Goal: Information Seeking & Learning: Learn about a topic

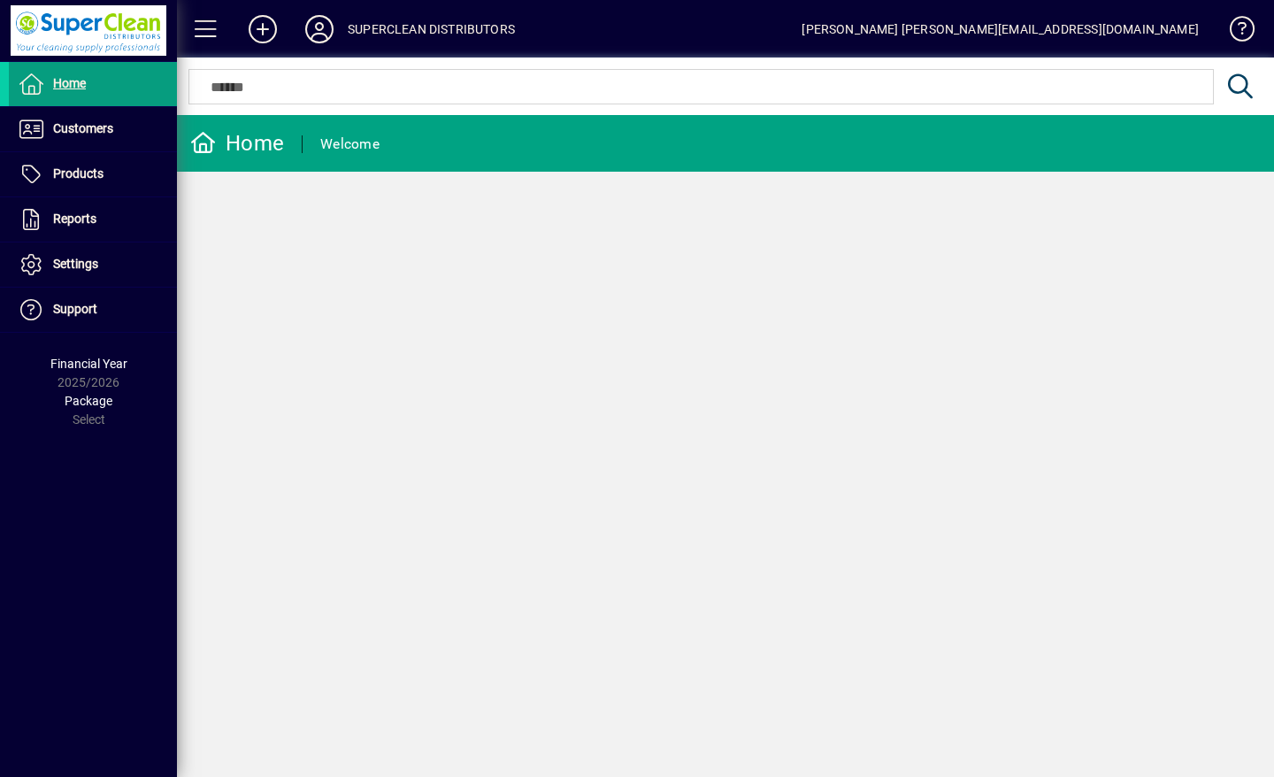
click at [65, 122] on span "Customers" at bounding box center [83, 128] width 60 height 14
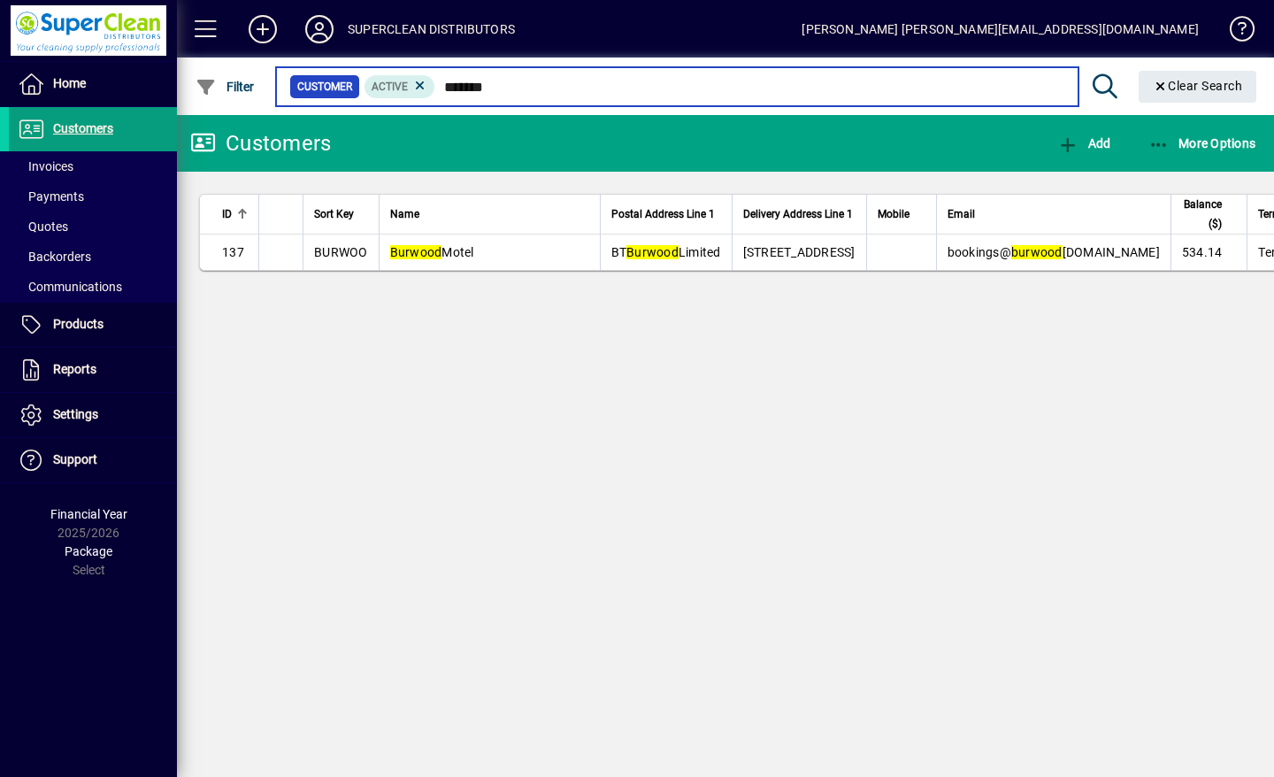
type input "*******"
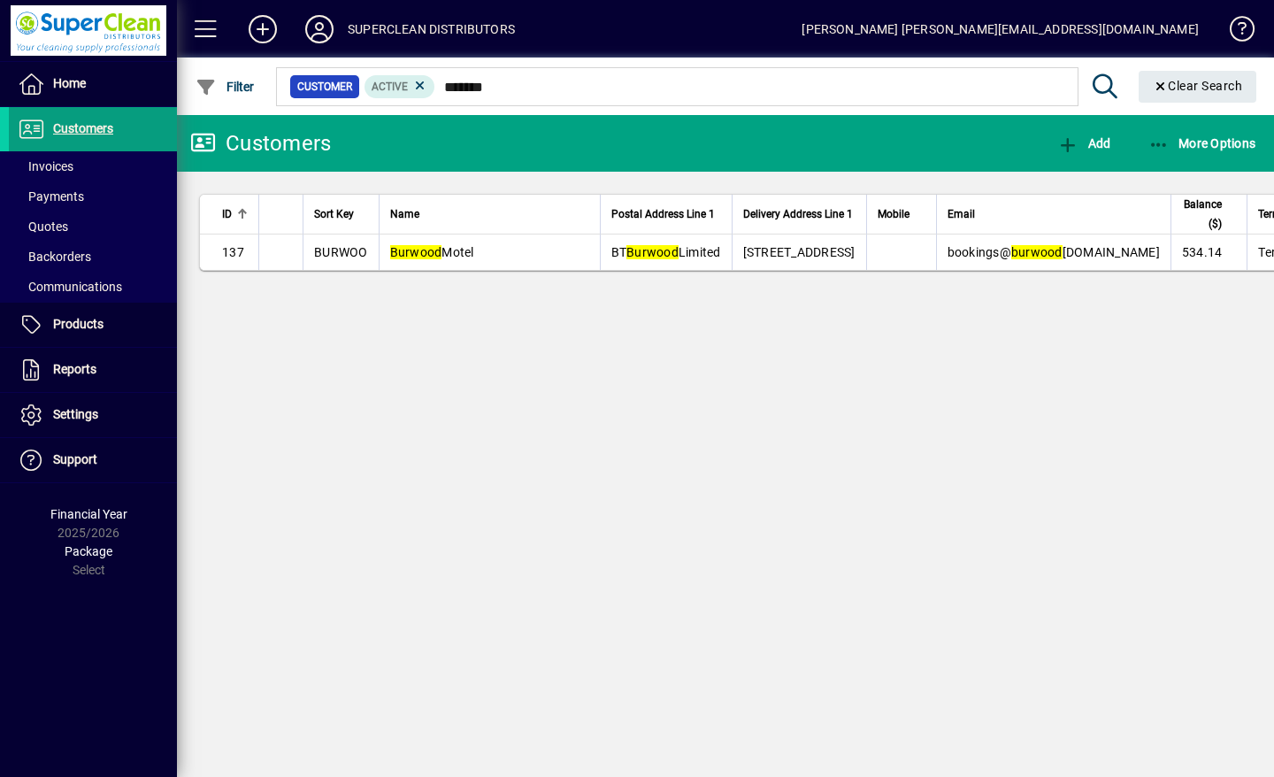
click at [438, 259] on em "Burwood" at bounding box center [416, 252] width 52 height 14
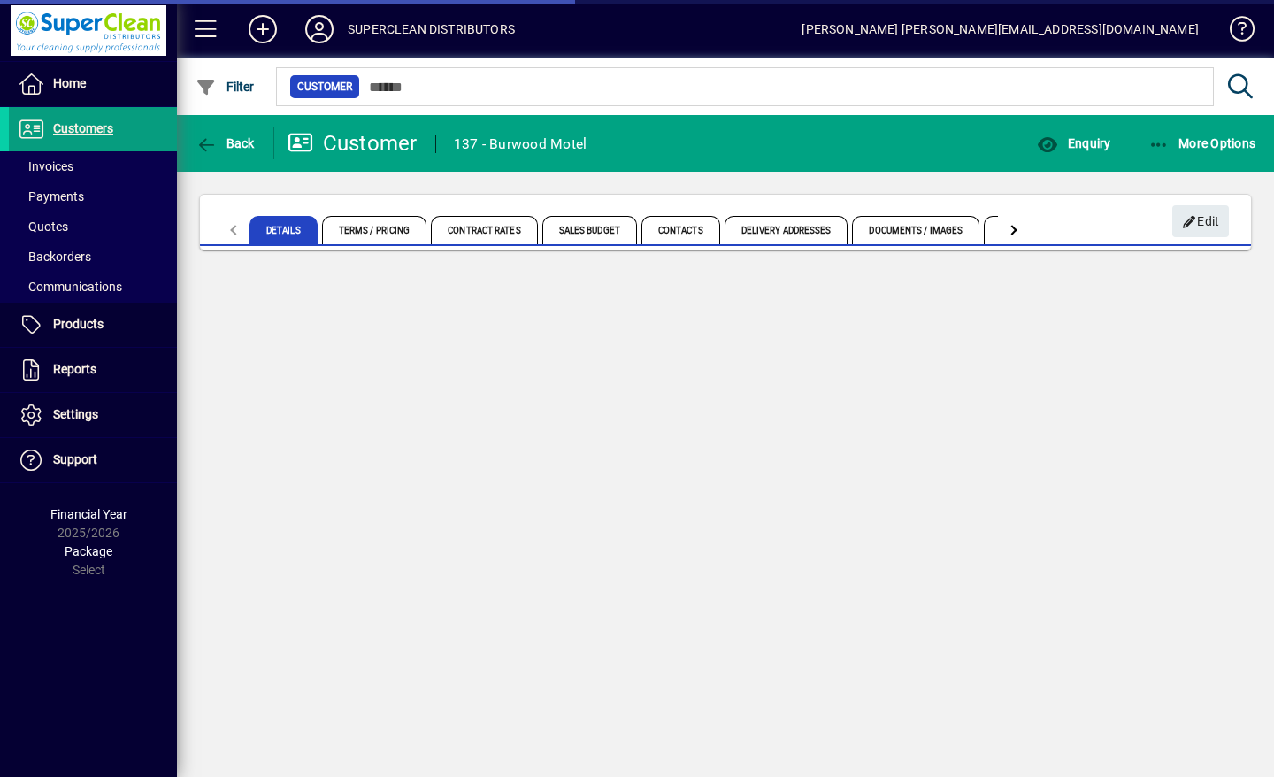
click at [1090, 146] on span "Enquiry" at bounding box center [1073, 143] width 73 height 14
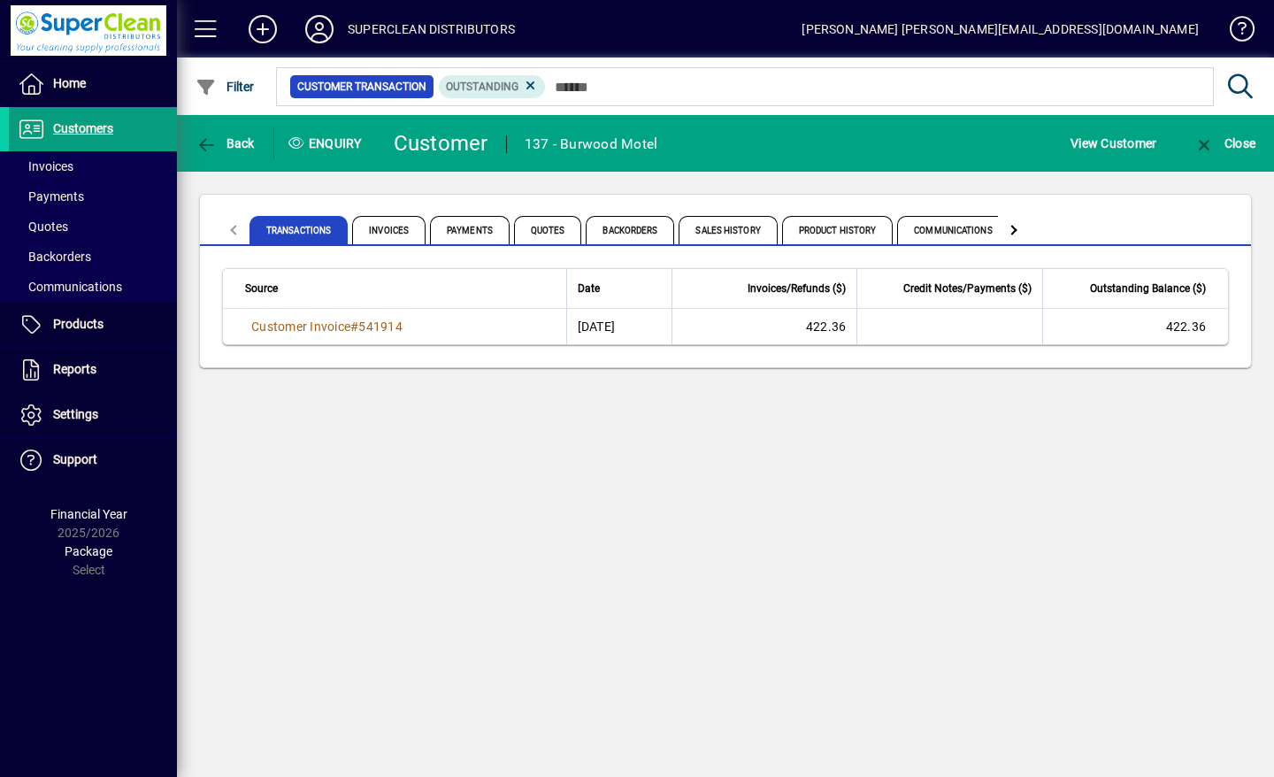
click at [835, 231] on span "Product History" at bounding box center [838, 230] width 112 height 28
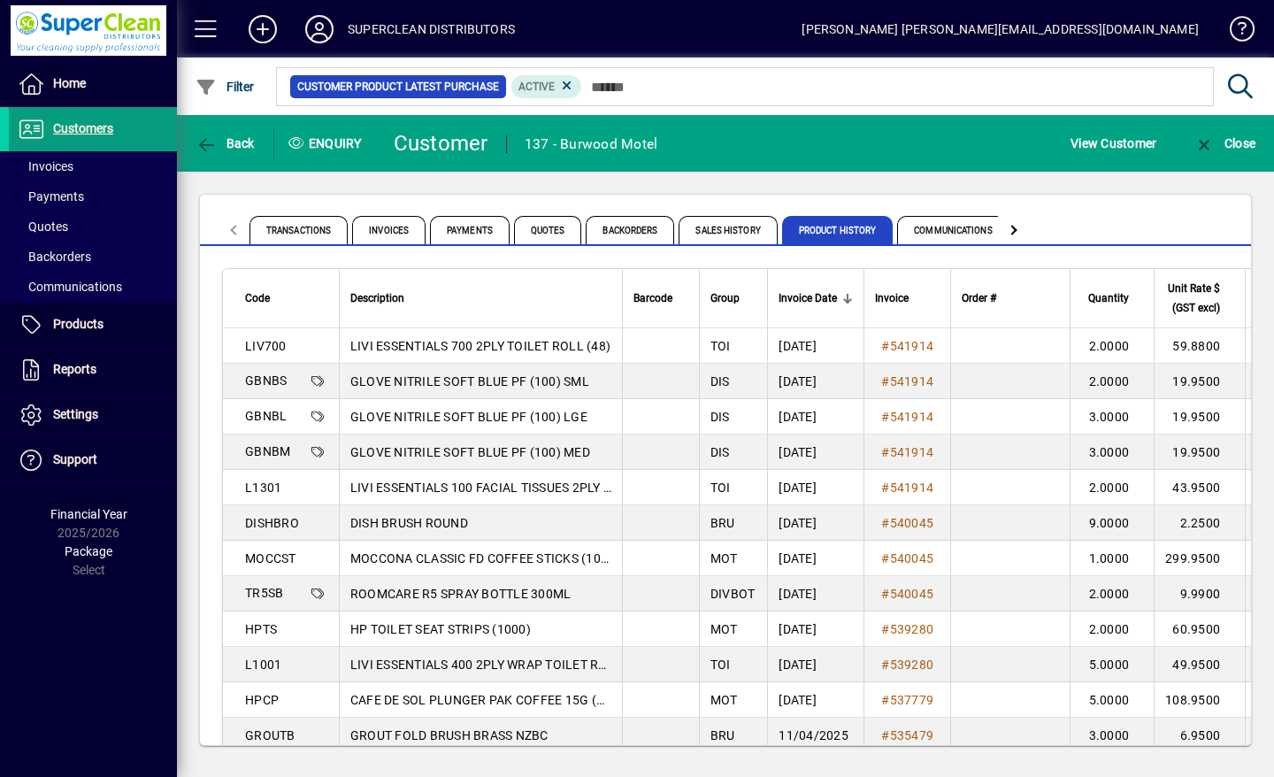
click at [718, 227] on span "Sales History" at bounding box center [728, 230] width 98 height 28
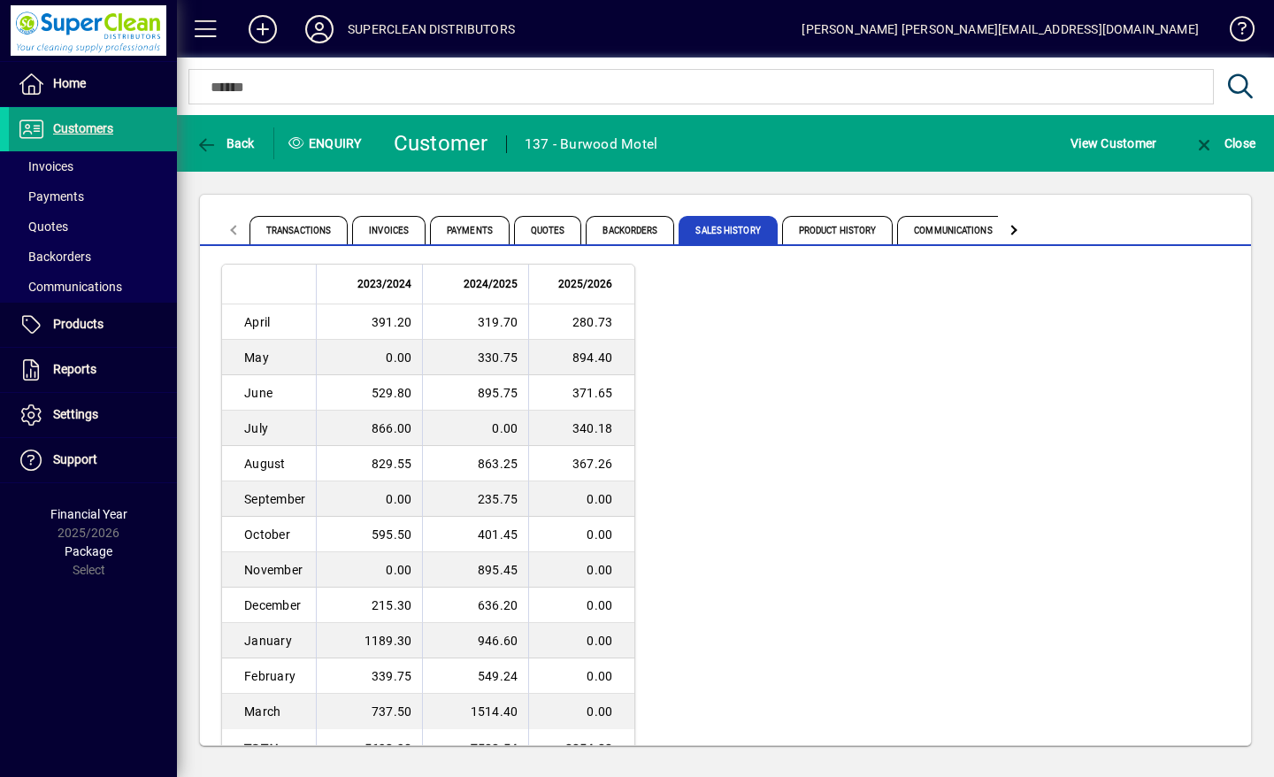
click at [840, 225] on span "Product History" at bounding box center [838, 230] width 112 height 28
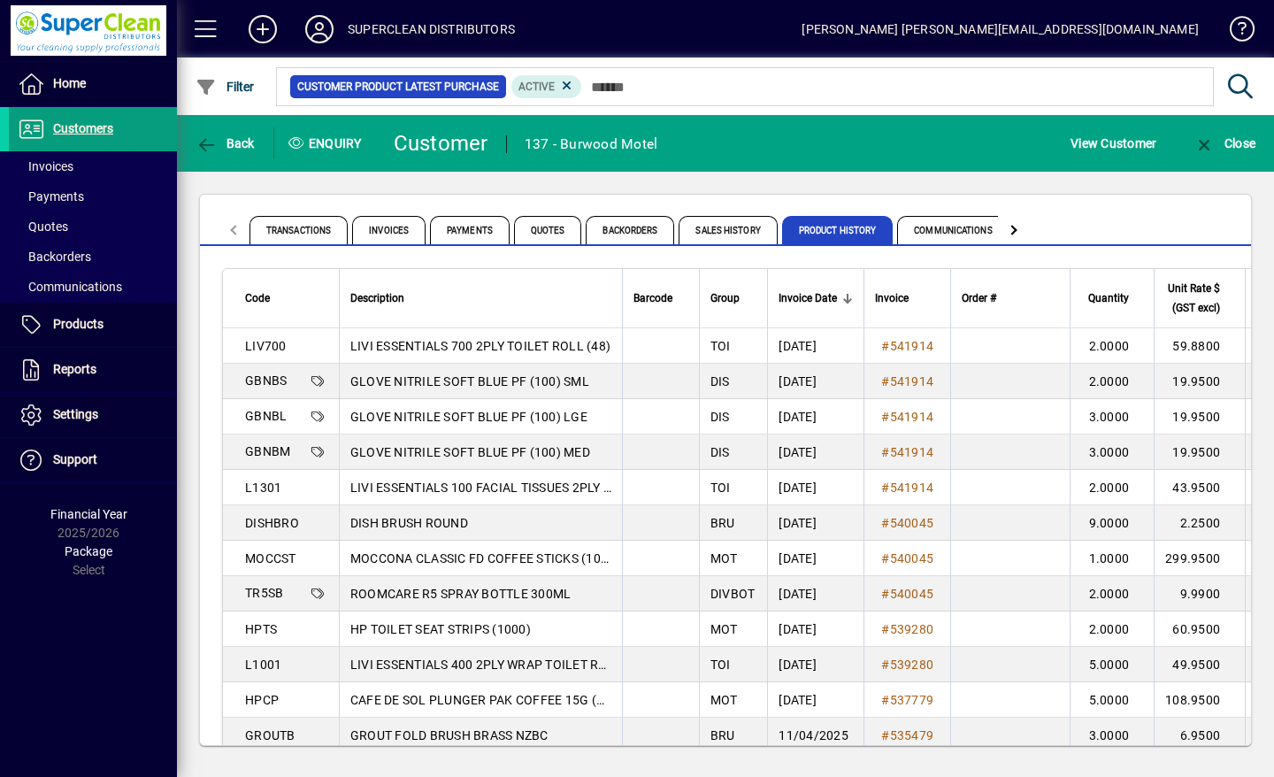
click at [325, 26] on icon at bounding box center [319, 29] width 35 height 28
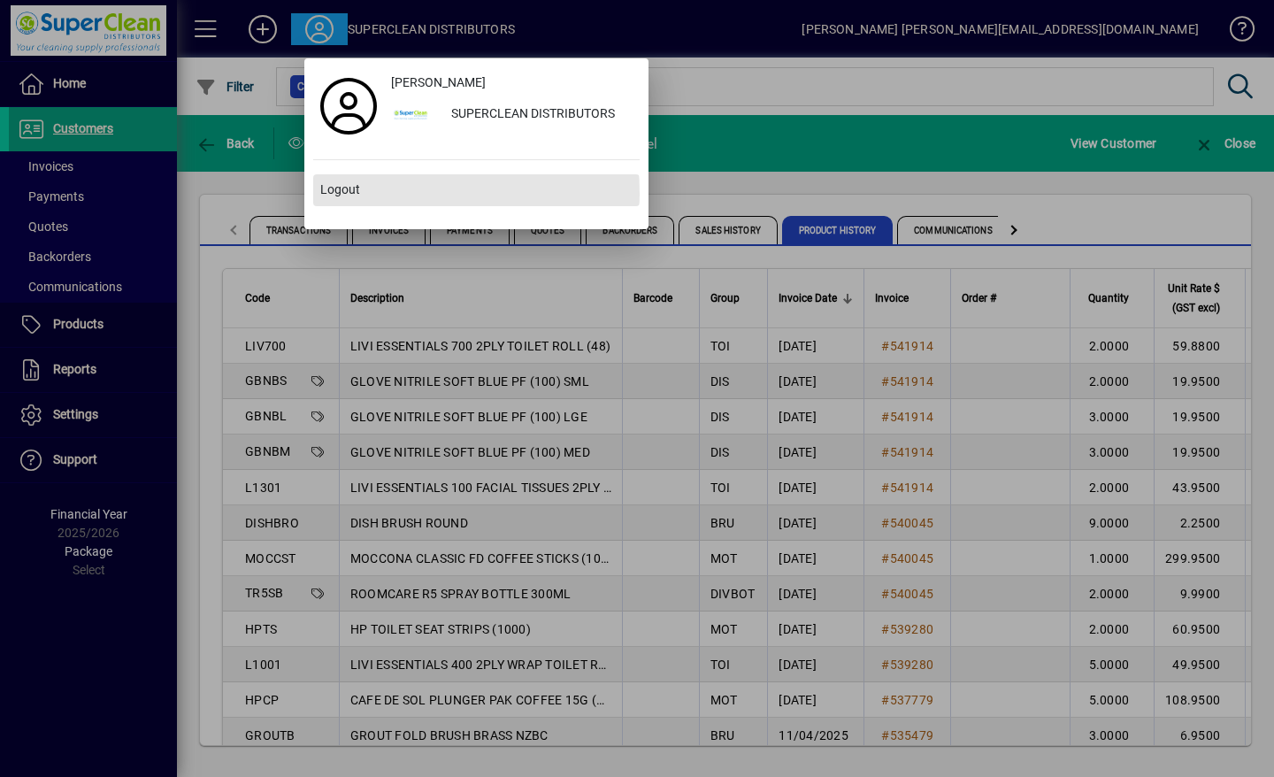
click at [343, 194] on span "Logout" at bounding box center [340, 190] width 40 height 19
